Goal: Task Accomplishment & Management: Use online tool/utility

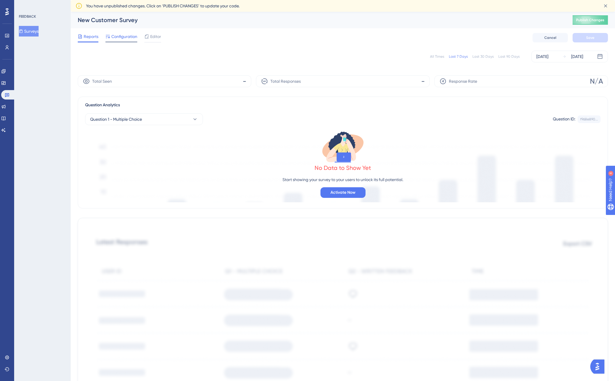
click at [123, 38] on span "Configuration" at bounding box center [124, 36] width 26 height 7
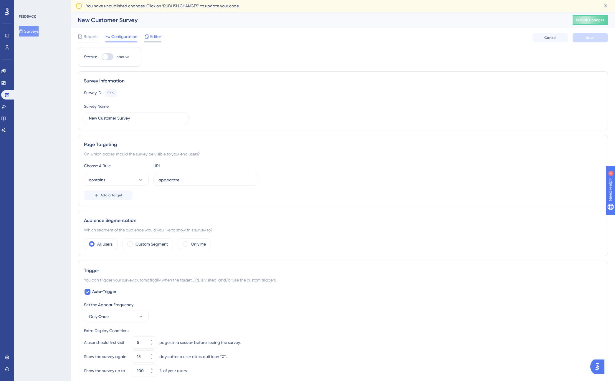
click at [153, 35] on span "Editor" at bounding box center [155, 36] width 11 height 7
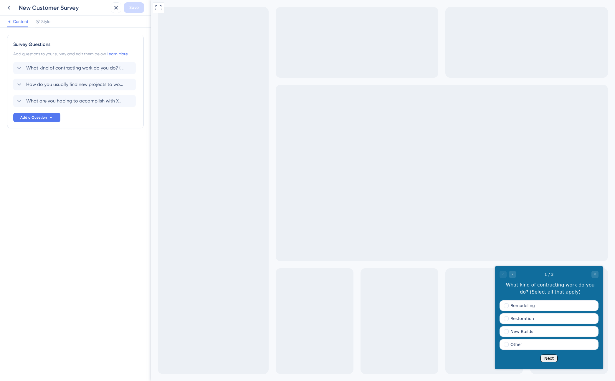
click at [550, 358] on button "Next" at bounding box center [549, 359] width 17 height 8
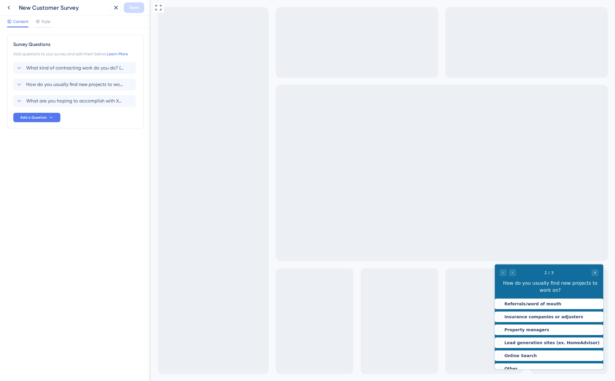
click at [550, 379] on button "Next" at bounding box center [549, 383] width 17 height 8
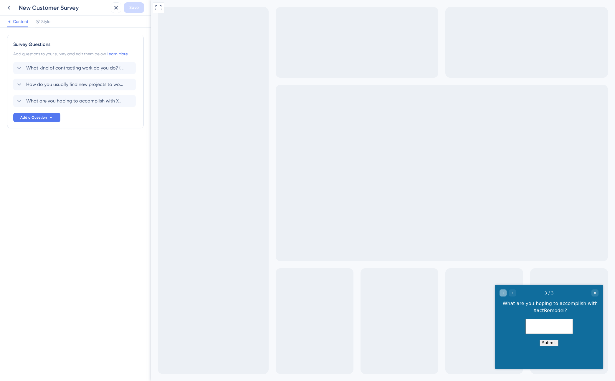
click at [502, 293] on icon "Go to Question 2" at bounding box center [504, 293] width 4 height 4
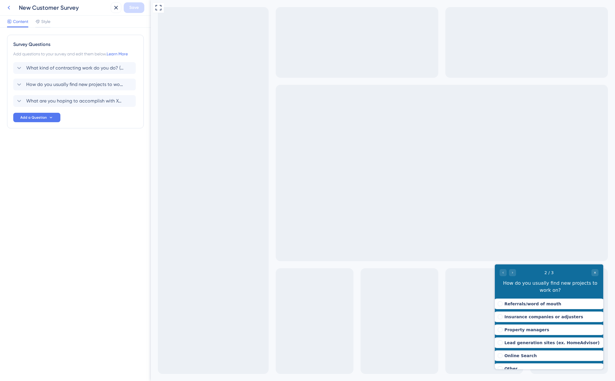
click at [11, 7] on icon at bounding box center [8, 7] width 7 height 7
